Goal: Task Accomplishment & Management: Use online tool/utility

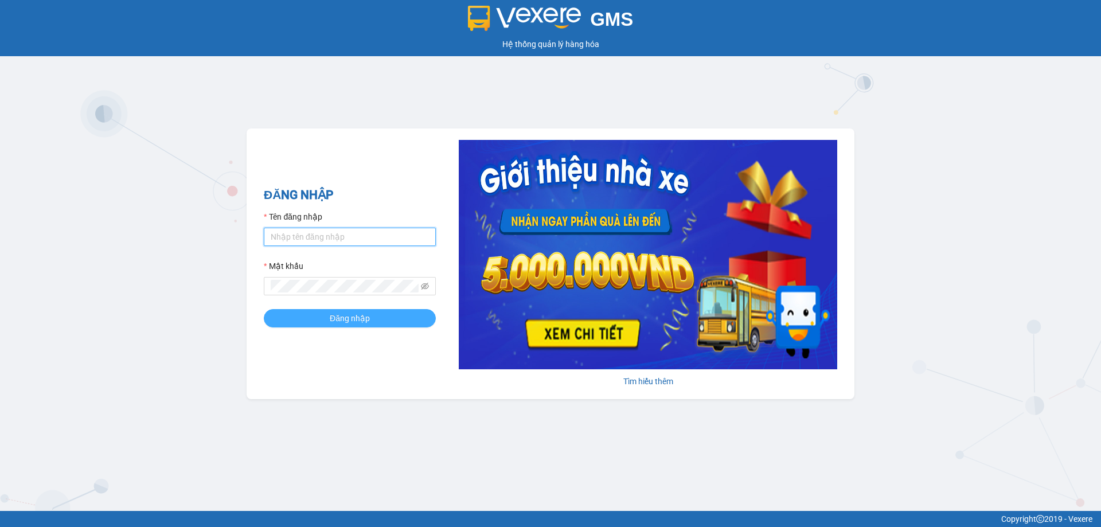
type input "tampr.lienhung"
click at [331, 317] on span "Đăng nhập" at bounding box center [350, 318] width 40 height 13
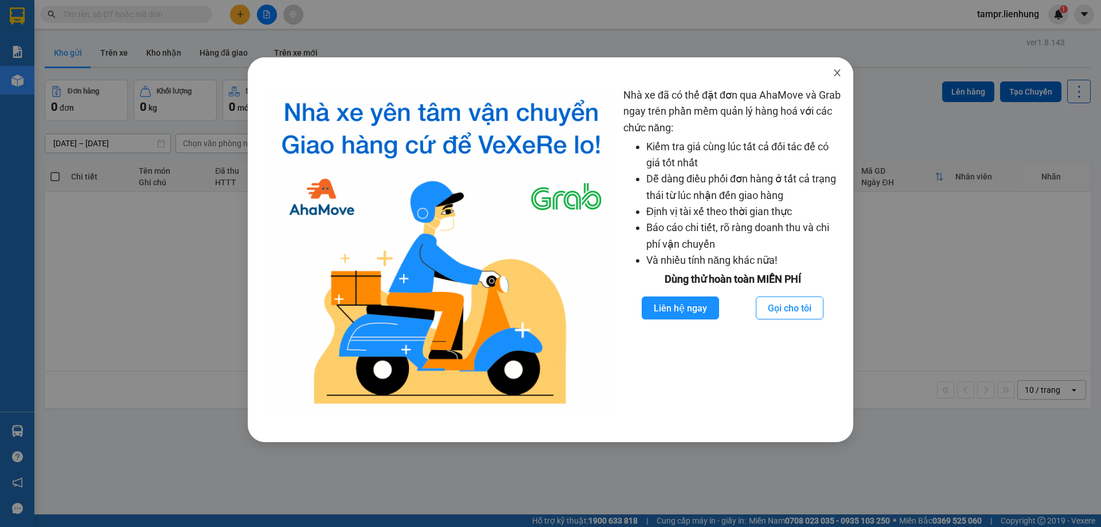
click at [835, 72] on icon "close" at bounding box center [837, 72] width 9 height 9
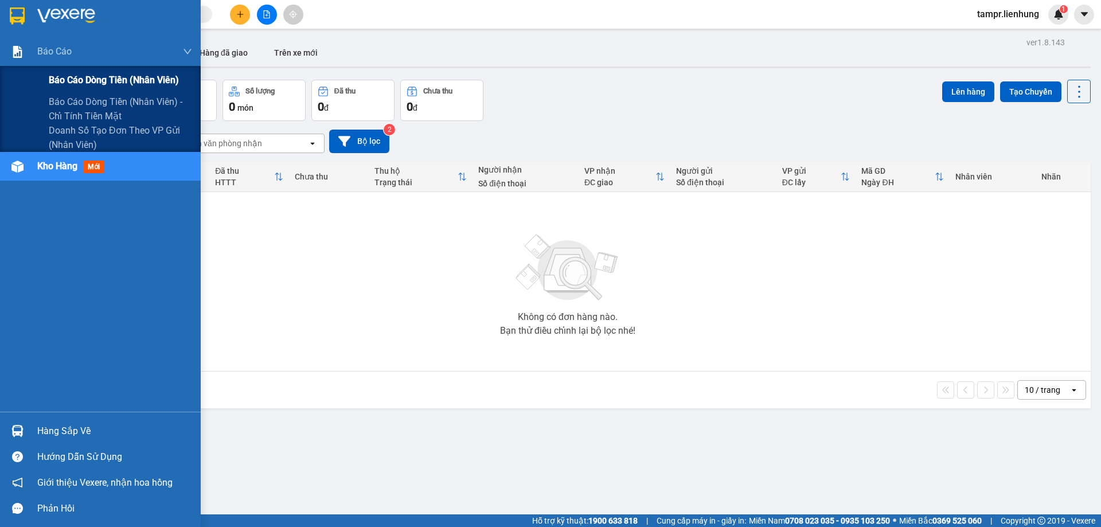
click at [81, 80] on span "Báo cáo dòng tiền (nhân viên)" at bounding box center [114, 80] width 130 height 14
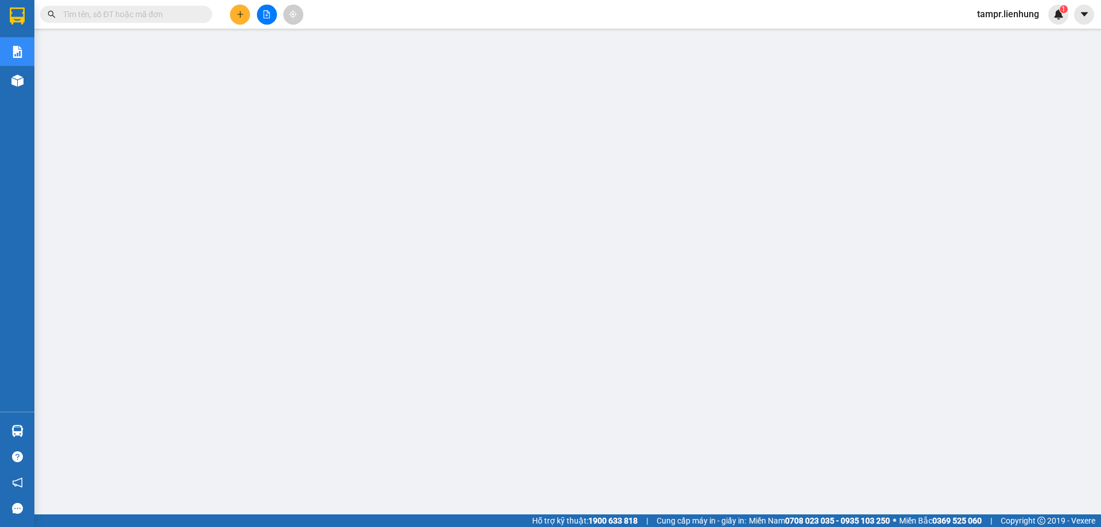
click at [1005, 14] on span "tampr.lienhung" at bounding box center [1008, 14] width 80 height 14
click at [990, 35] on span "Đăng xuất" at bounding box center [1013, 35] width 56 height 13
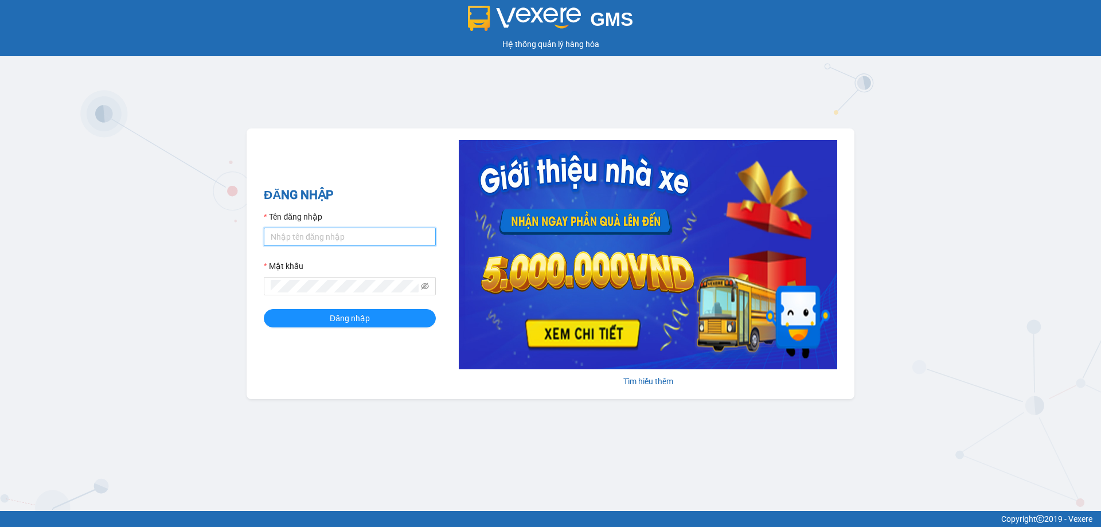
type input "tampr.lienhung"
drag, startPoint x: 340, startPoint y: 241, endPoint x: 248, endPoint y: 245, distance: 92.4
click at [248, 245] on div "ĐĂNG NHẬP Tên đăng nhập tampr.lienhung Mật khẩu Đăng nhập Tìm hiểu thêm" at bounding box center [551, 263] width 608 height 271
type input "quynh.lienhung"
click at [259, 292] on div "ĐĂNG NHẬP Tên đăng nhập quynh.lienhung Mật khẩu Đăng nhập Tìm hiểu thêm" at bounding box center [551, 263] width 608 height 271
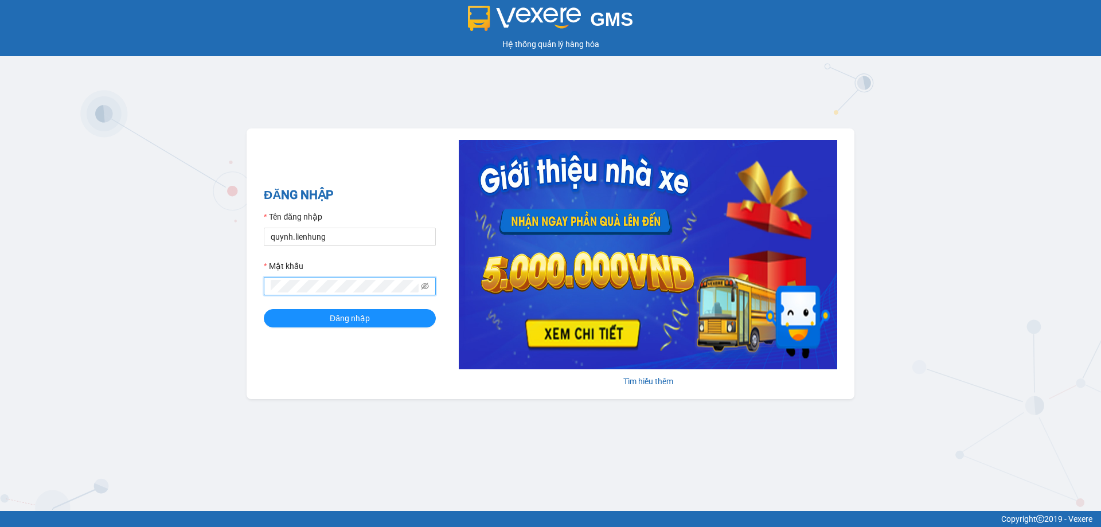
click at [264, 309] on button "Đăng nhập" at bounding box center [350, 318] width 172 height 18
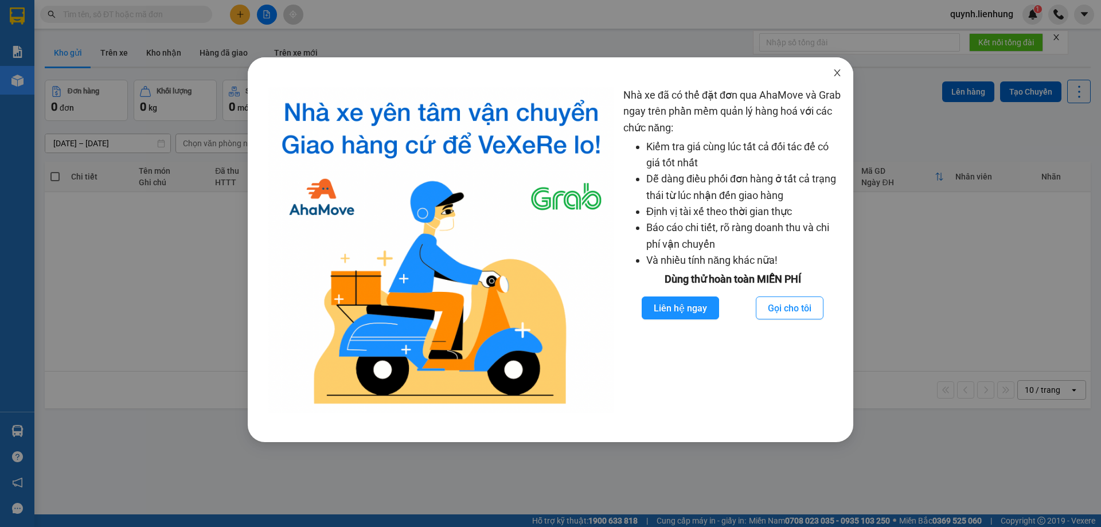
click at [845, 71] on span "Close" at bounding box center [837, 73] width 32 height 32
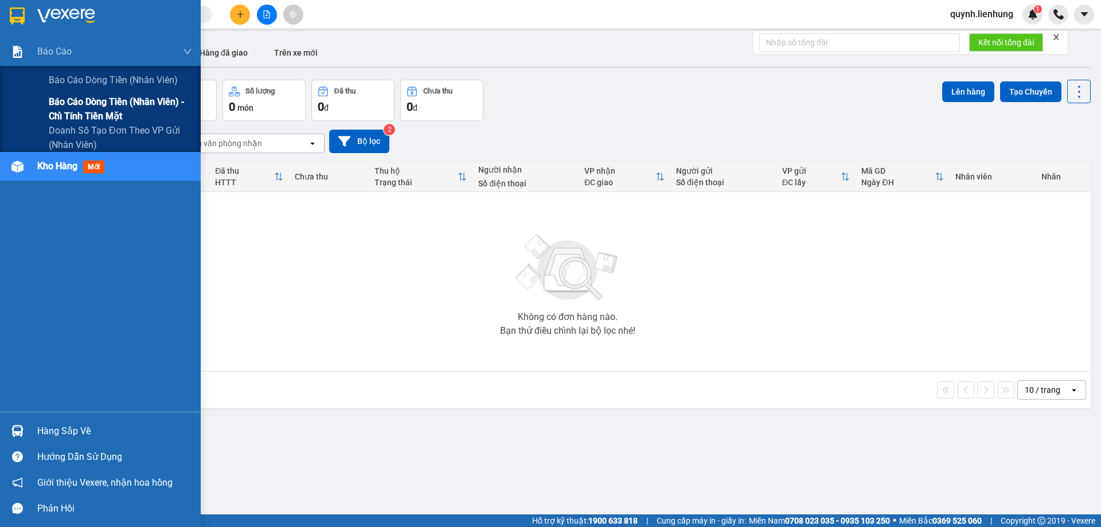
click at [94, 105] on span "Báo cáo dòng tiền (nhân viên) - chỉ tính tiền mặt" at bounding box center [120, 109] width 143 height 29
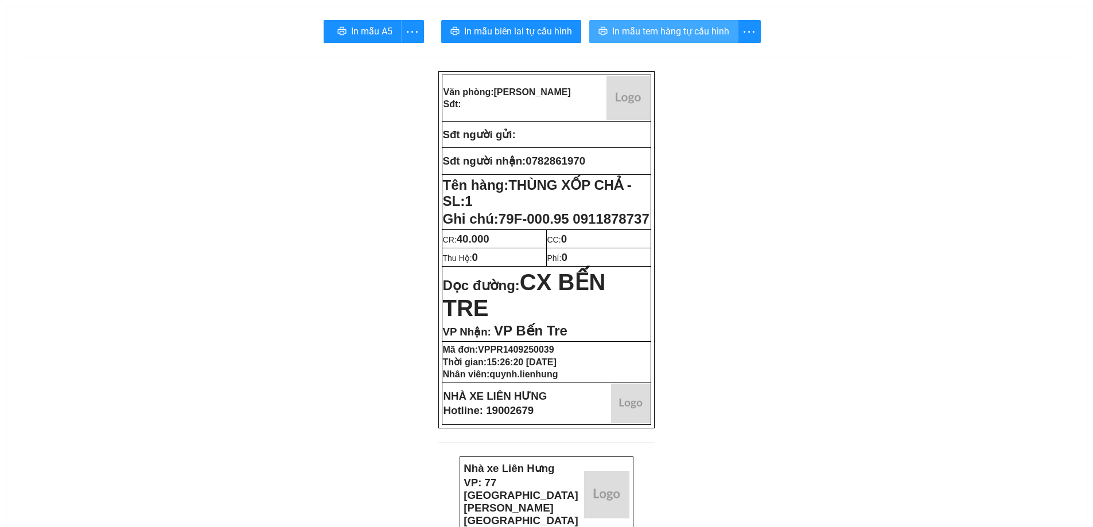
click at [713, 38] on span "In mẫu tem hàng tự cấu hình" at bounding box center [670, 31] width 117 height 14
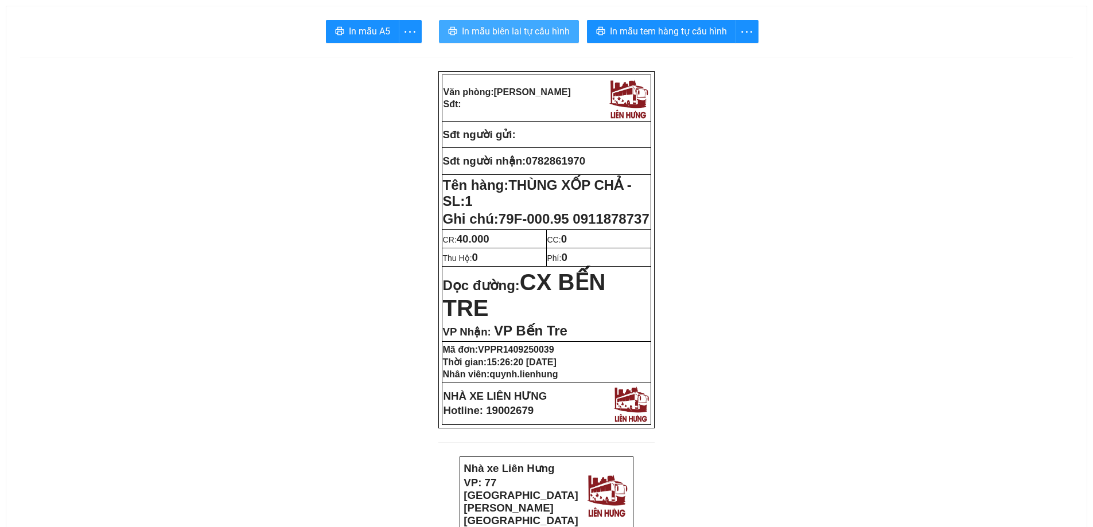
click at [551, 35] on span "In mẫu biên lai tự cấu hình" at bounding box center [516, 31] width 108 height 14
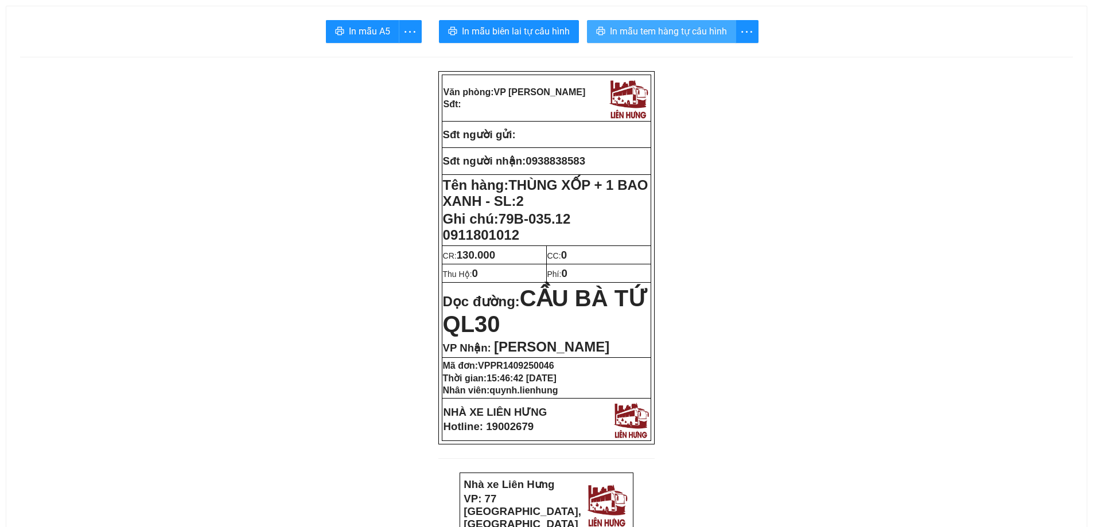
click at [622, 36] on span "In mẫu tem hàng tự cấu hình" at bounding box center [668, 31] width 117 height 14
